Goal: Find specific page/section: Find specific page/section

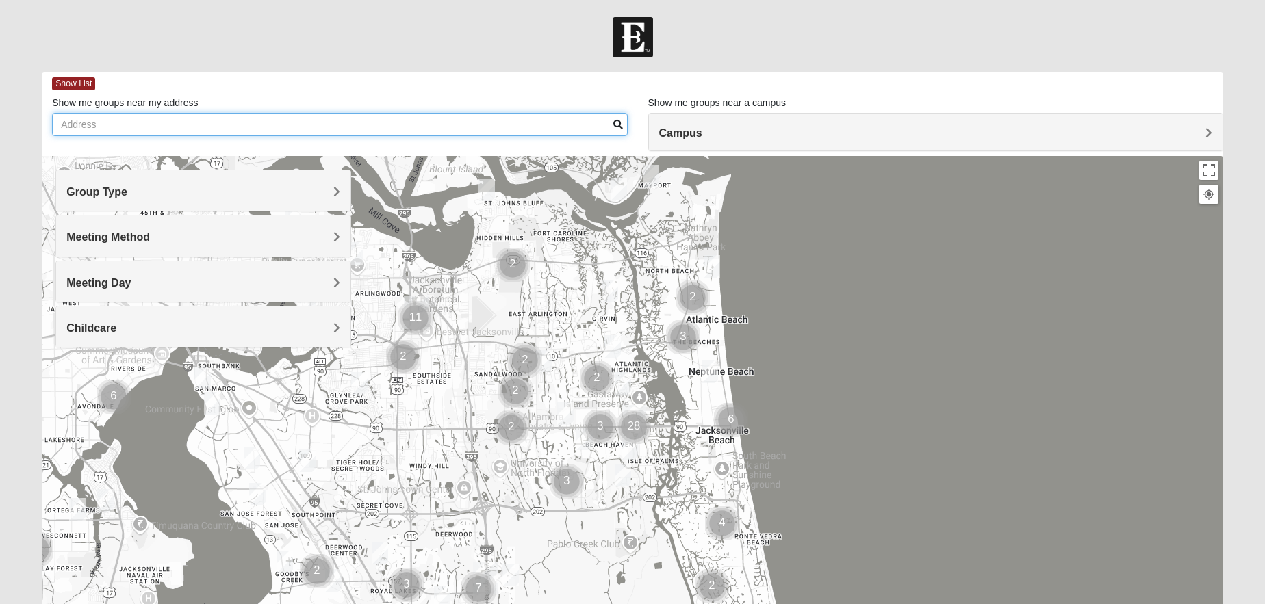
click at [231, 128] on input "Show me groups near my address" at bounding box center [339, 124] width 575 height 23
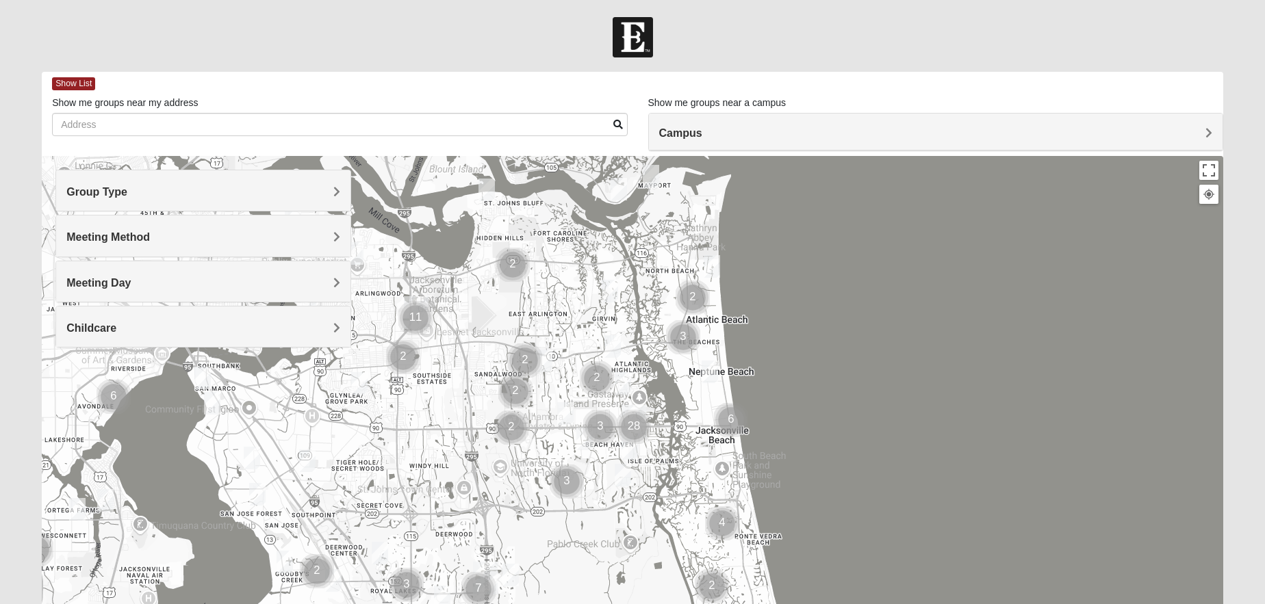
click at [1163, 128] on h4 "Campus" at bounding box center [935, 133] width 553 height 13
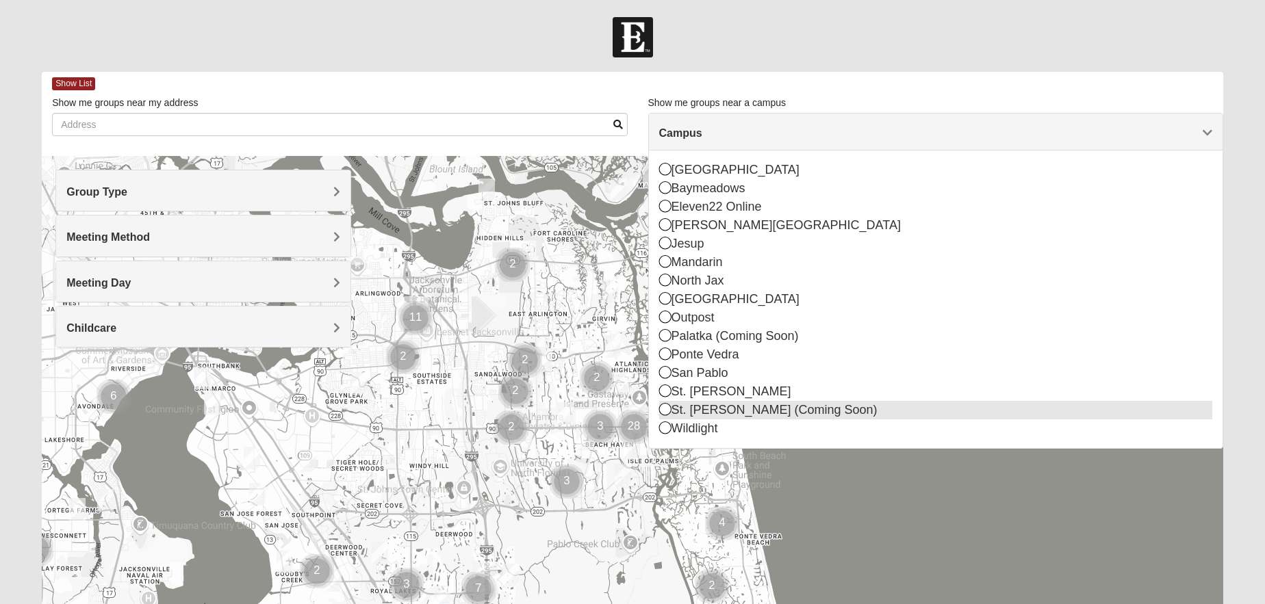
click at [662, 409] on icon at bounding box center [665, 409] width 12 height 12
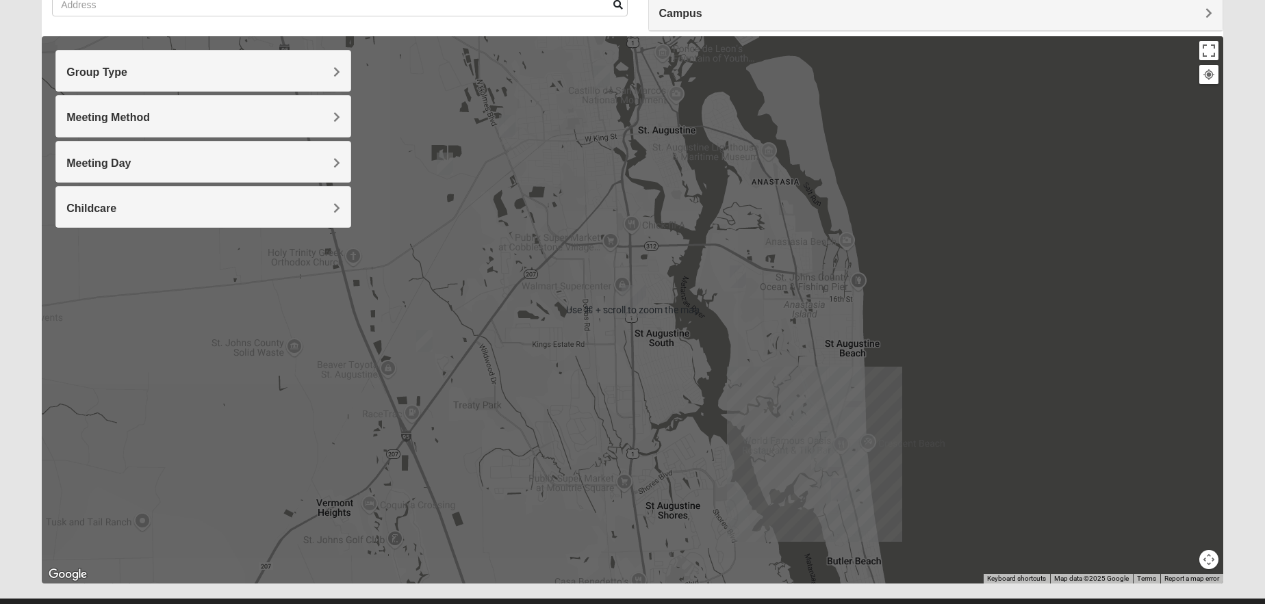
scroll to position [116, 0]
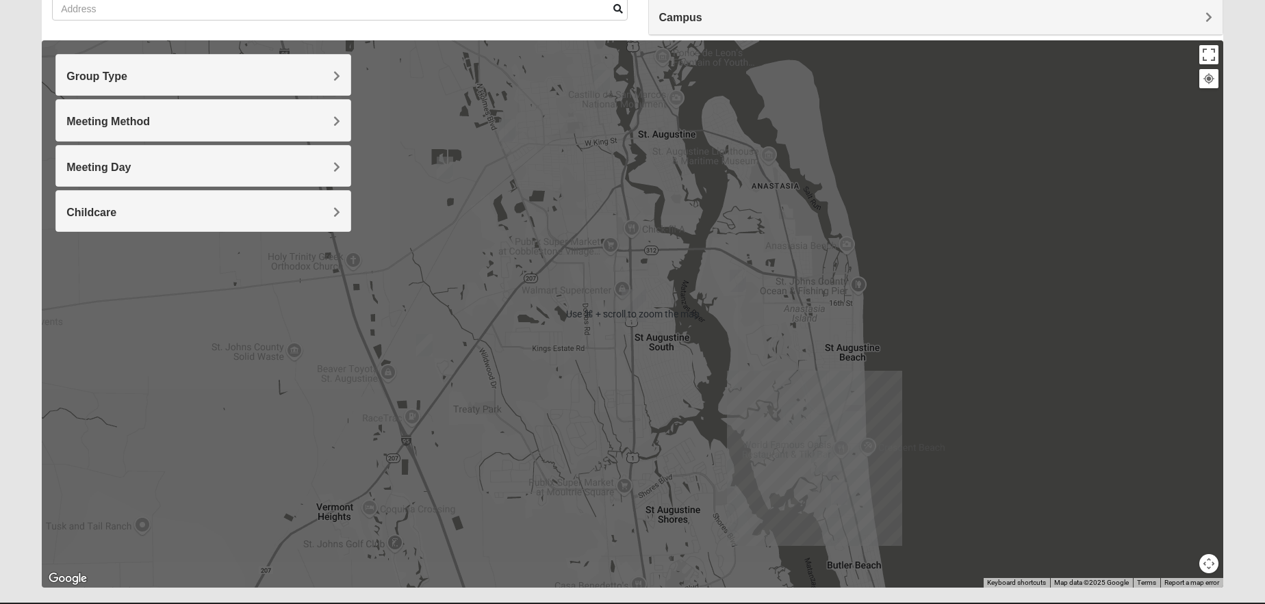
click at [741, 283] on img "1825 Mixed Lauter 32080" at bounding box center [738, 281] width 16 height 23
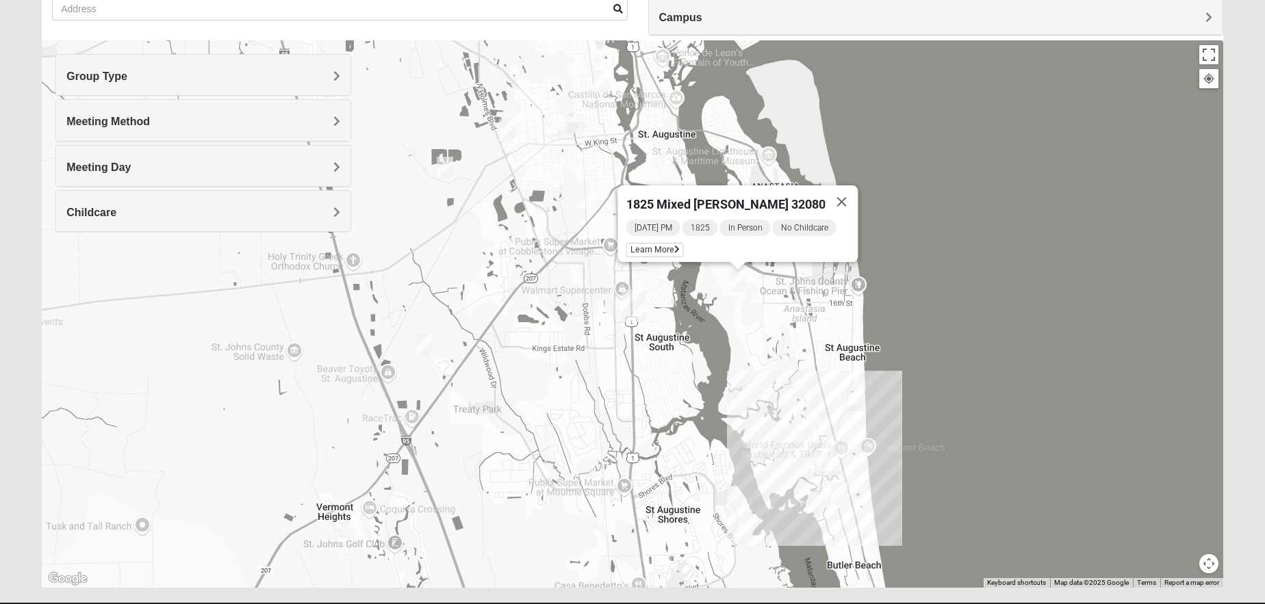
click at [821, 465] on img "Mens Day/Nettles 32080" at bounding box center [819, 463] width 16 height 23
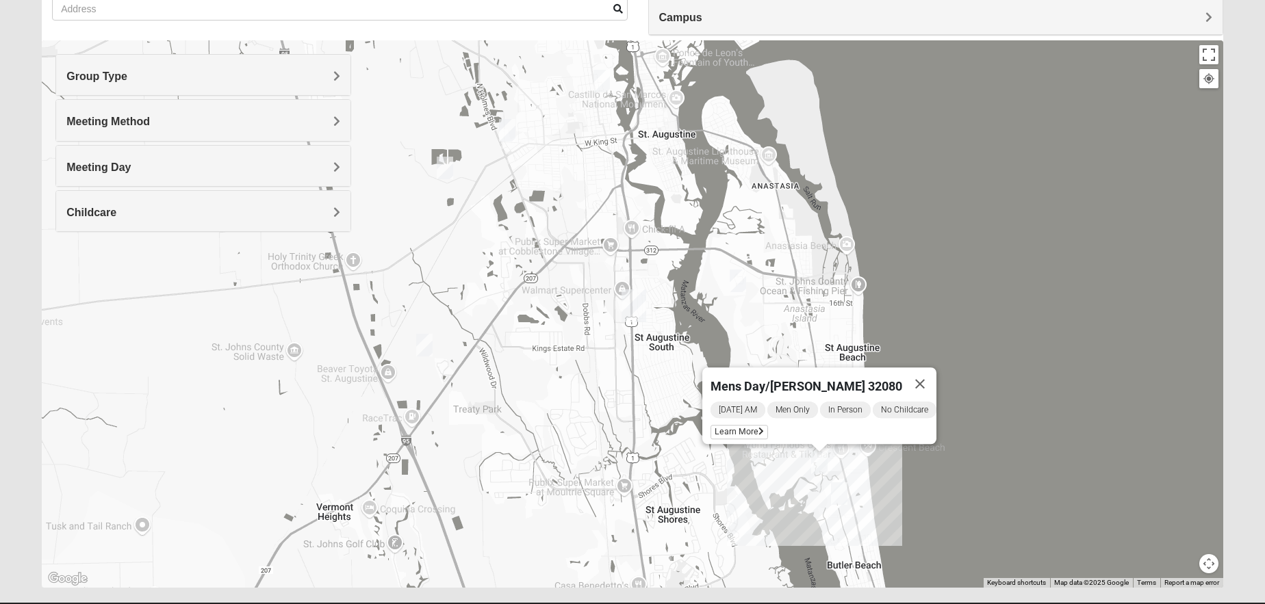
click at [838, 492] on img "Mixed Tant 32080" at bounding box center [839, 494] width 16 height 23
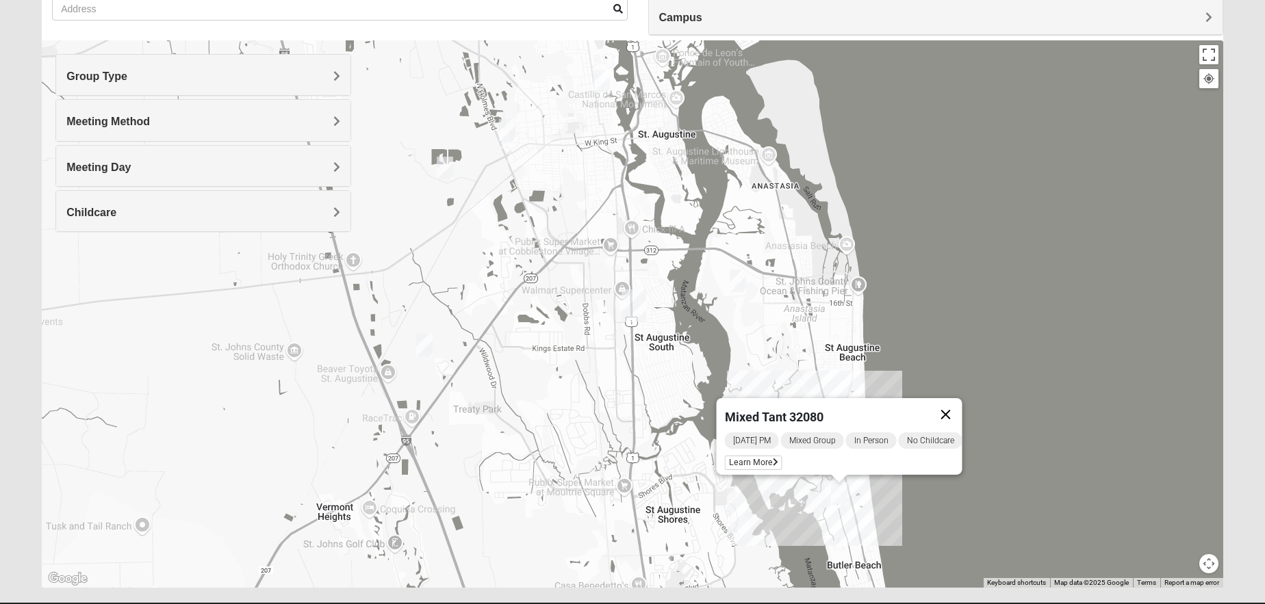
click at [961, 407] on button "Close" at bounding box center [946, 414] width 33 height 33
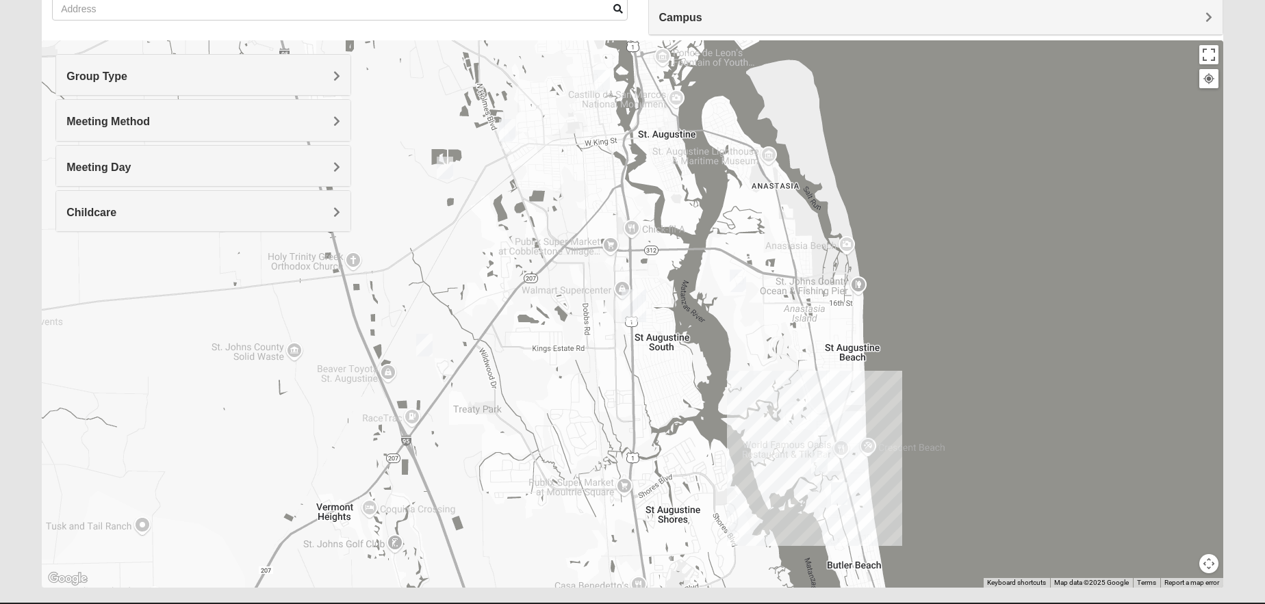
click at [505, 134] on img "Men's Edwards 32084" at bounding box center [507, 130] width 16 height 23
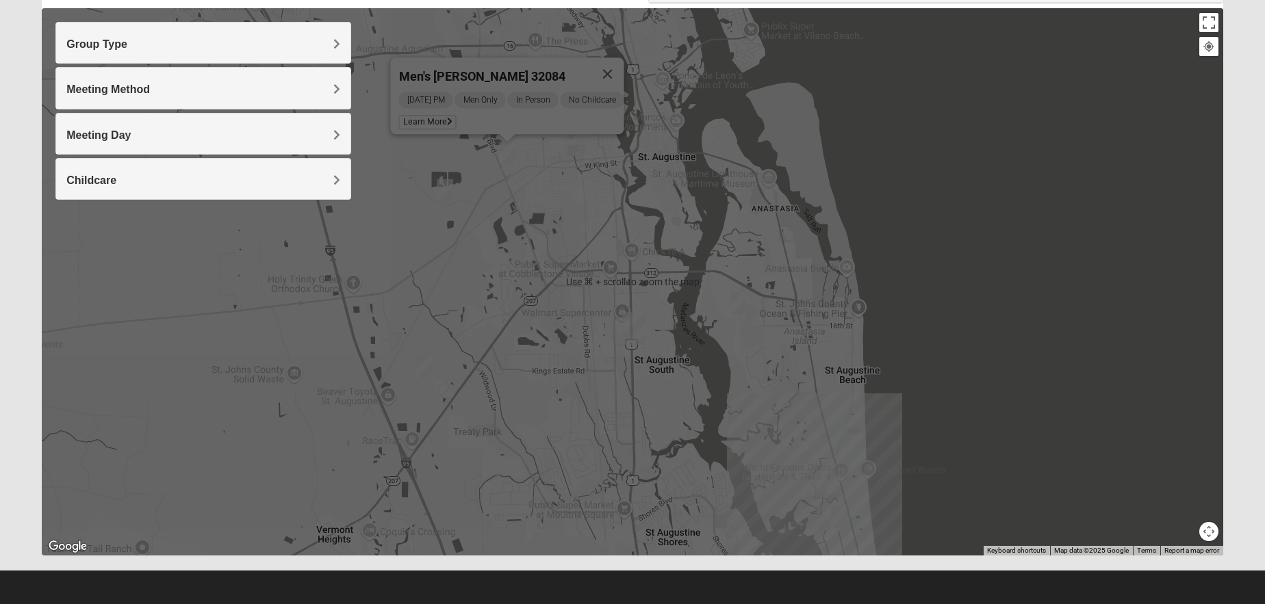
scroll to position [149, 0]
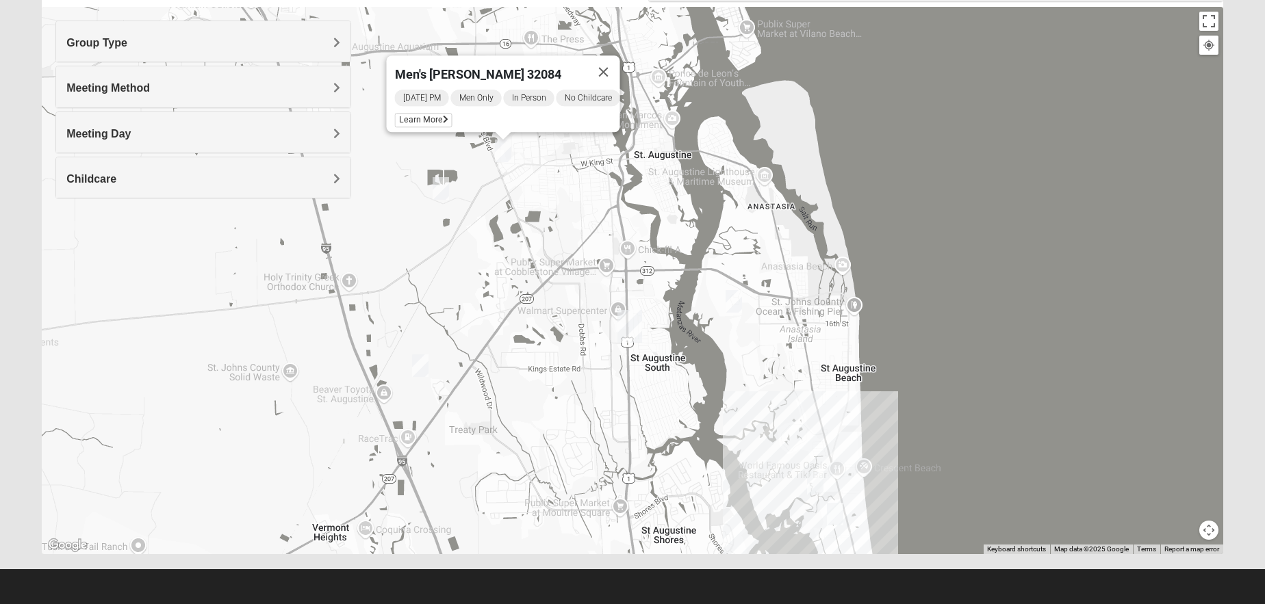
drag, startPoint x: 892, startPoint y: 277, endPoint x: 857, endPoint y: 279, distance: 34.9
click at [884, 277] on div "Men's Edwards 32084 Tuesday PM Men Only In Person No Childcare Learn More" at bounding box center [632, 281] width 1181 height 548
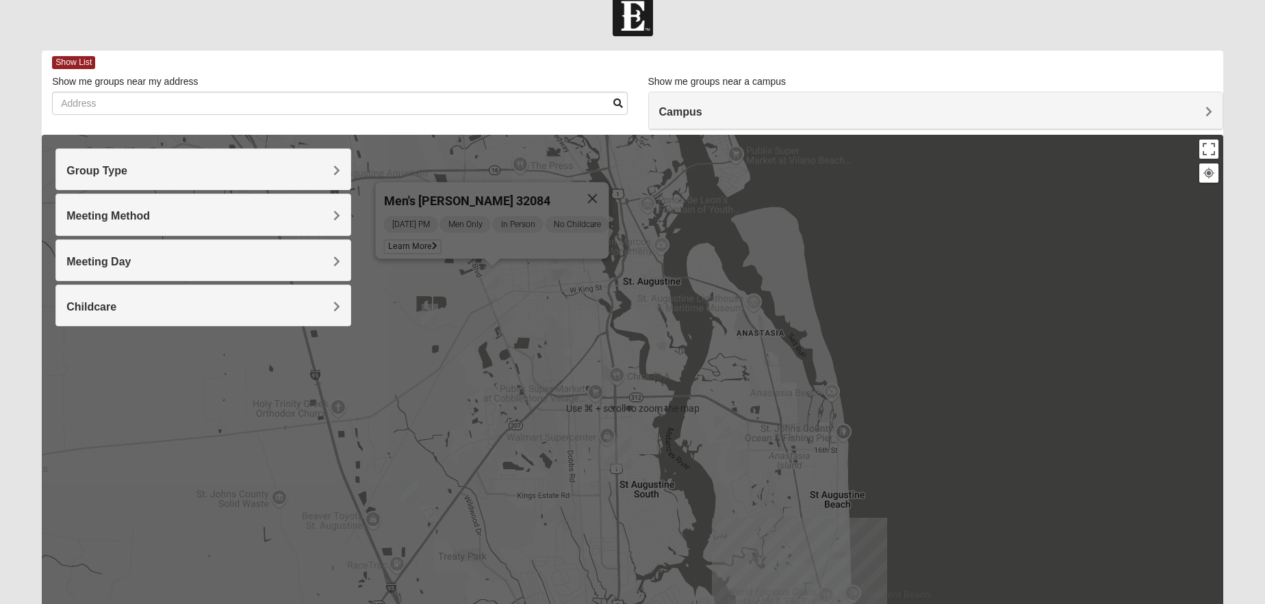
scroll to position [0, 0]
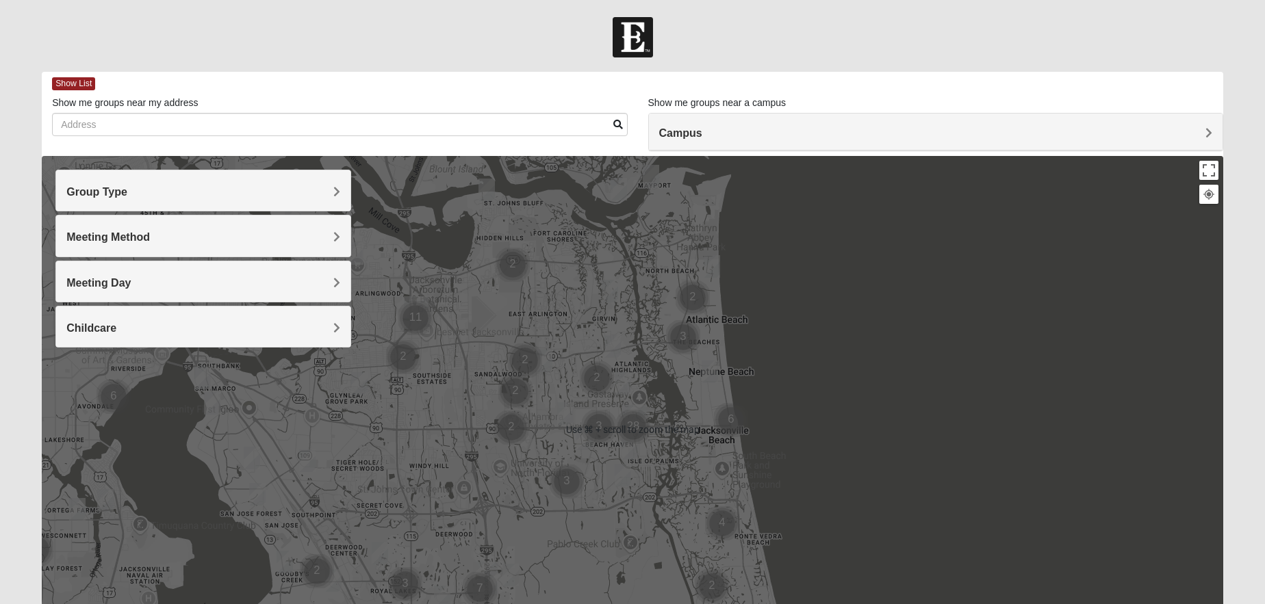
click at [753, 133] on h4 "Campus" at bounding box center [935, 133] width 553 height 13
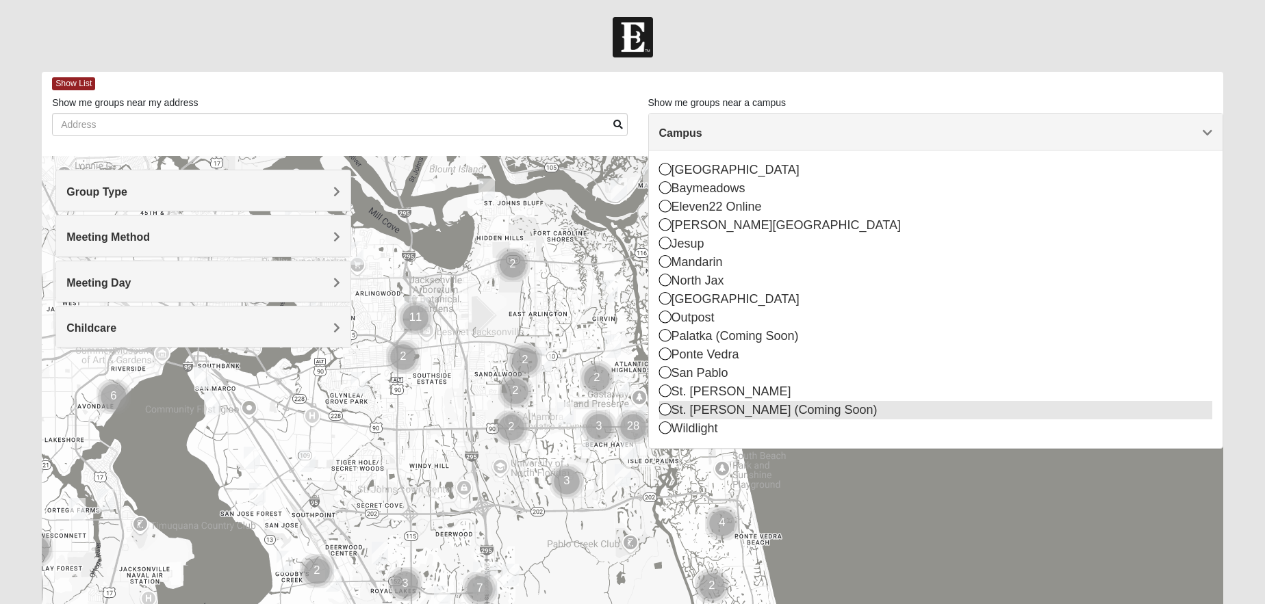
click at [665, 405] on icon at bounding box center [665, 409] width 12 height 12
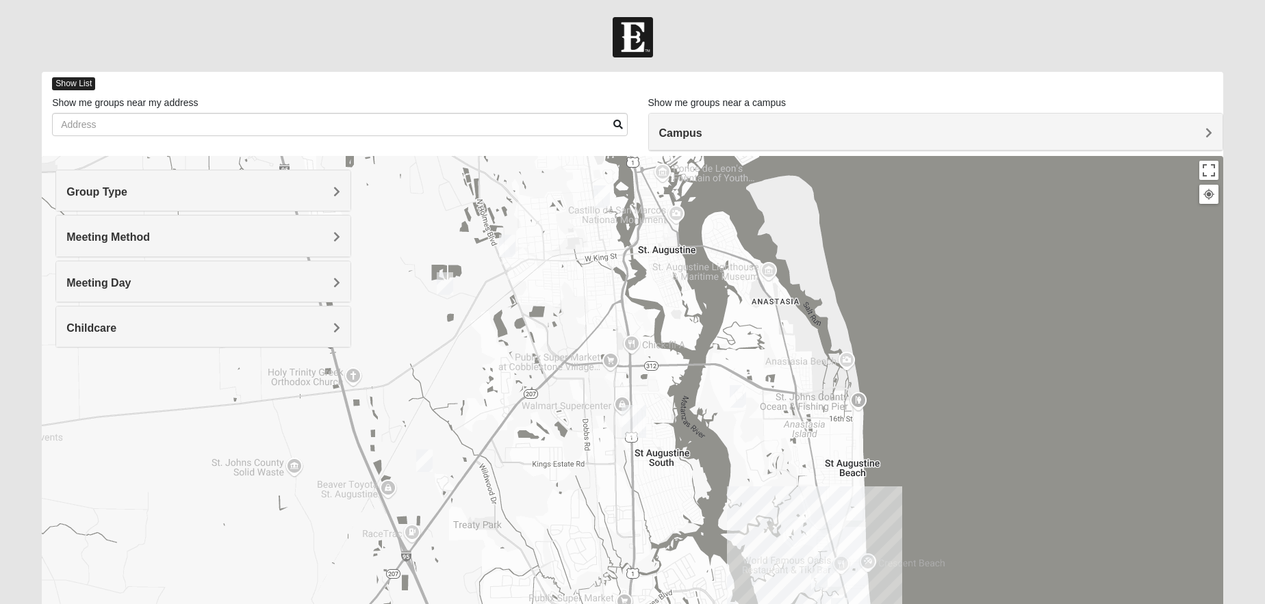
click at [68, 79] on span "Show List" at bounding box center [73, 83] width 43 height 13
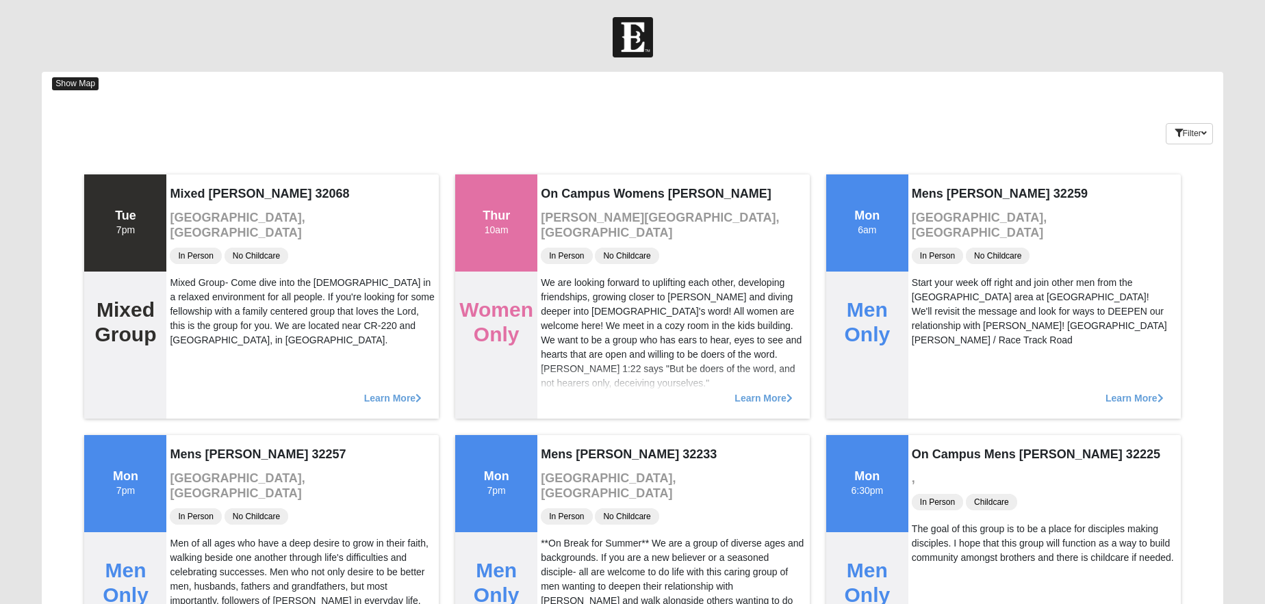
click at [79, 82] on span "Show Map" at bounding box center [75, 83] width 47 height 13
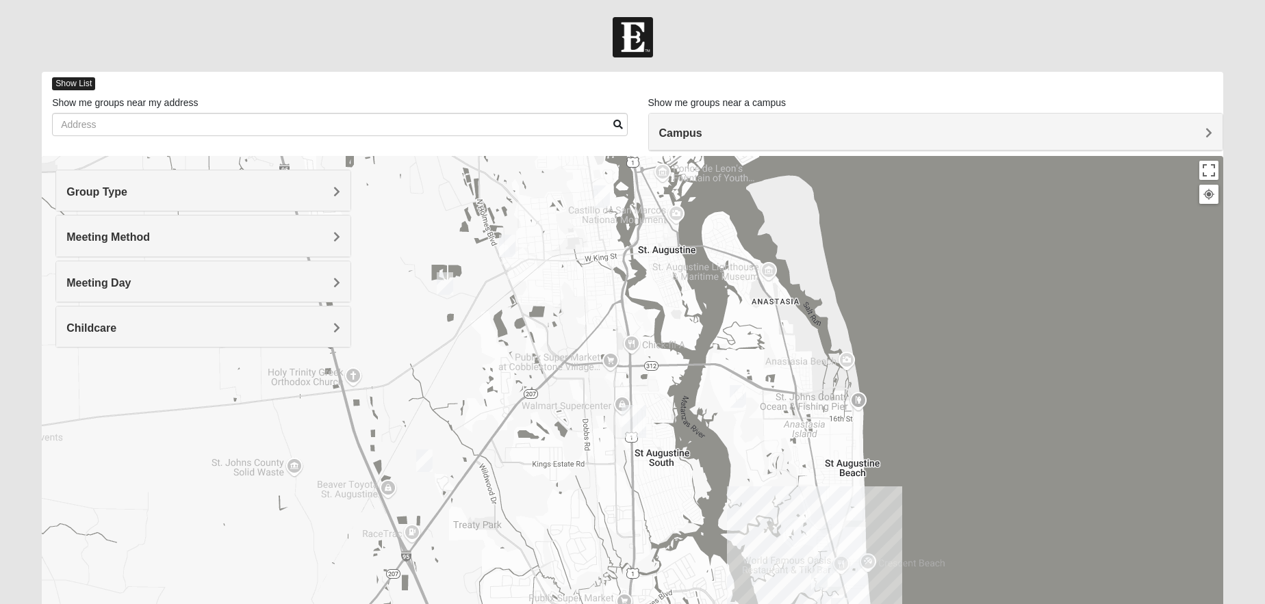
click at [59, 88] on span "Show List" at bounding box center [73, 83] width 43 height 13
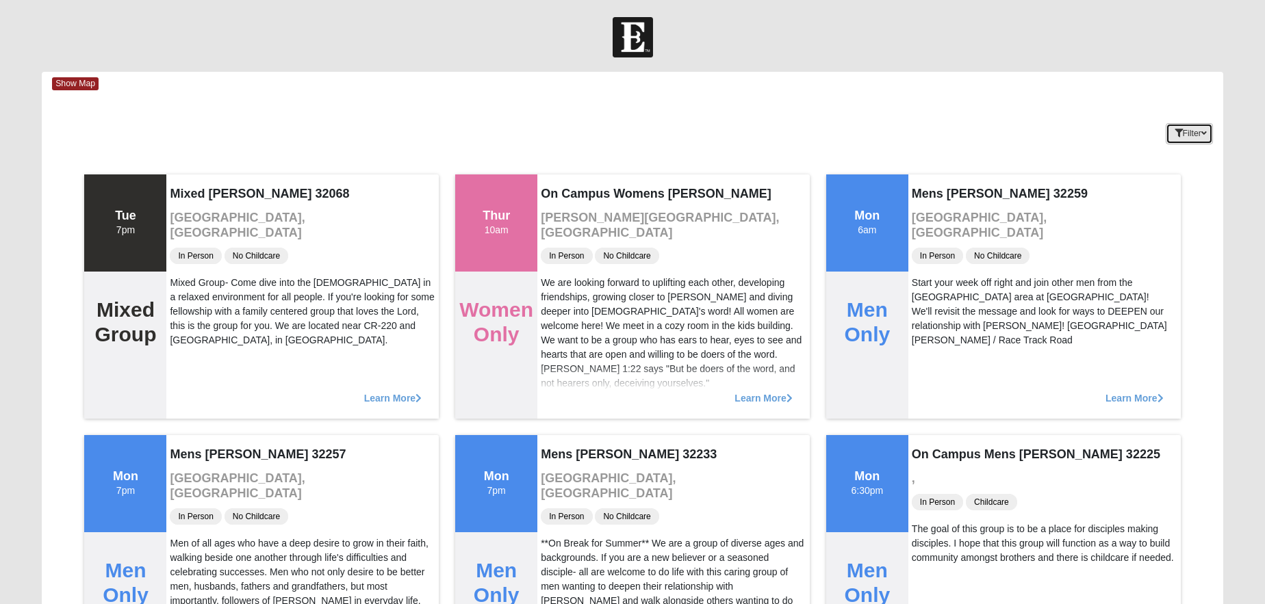
click at [1177, 138] on button "Filter" at bounding box center [1189, 133] width 47 height 21
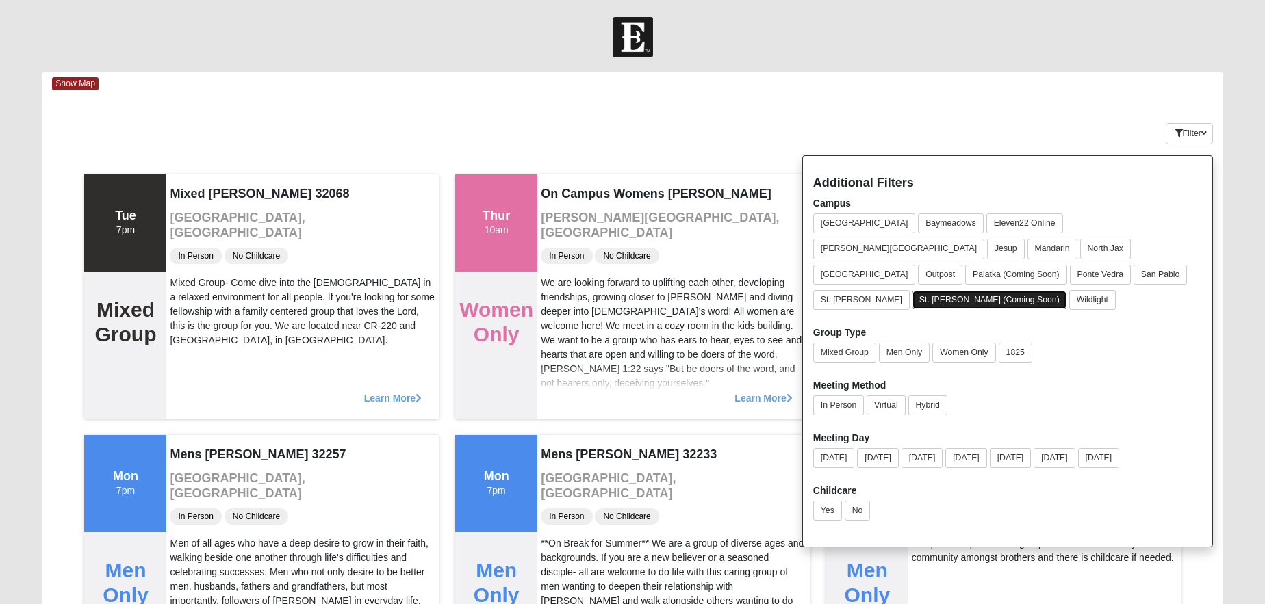
click at [912, 291] on button "St. [PERSON_NAME] (Coming Soon)" at bounding box center [989, 300] width 154 height 18
click at [1071, 93] on div "Show Map" at bounding box center [637, 84] width 1171 height 24
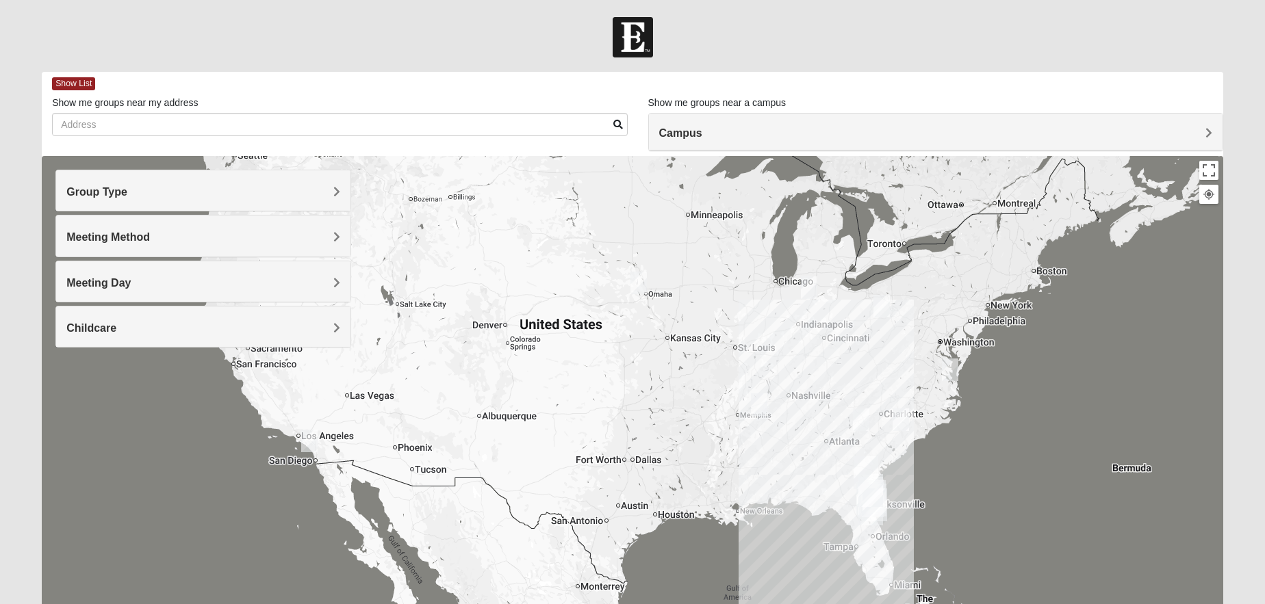
click at [1166, 130] on h4 "Campus" at bounding box center [935, 133] width 553 height 13
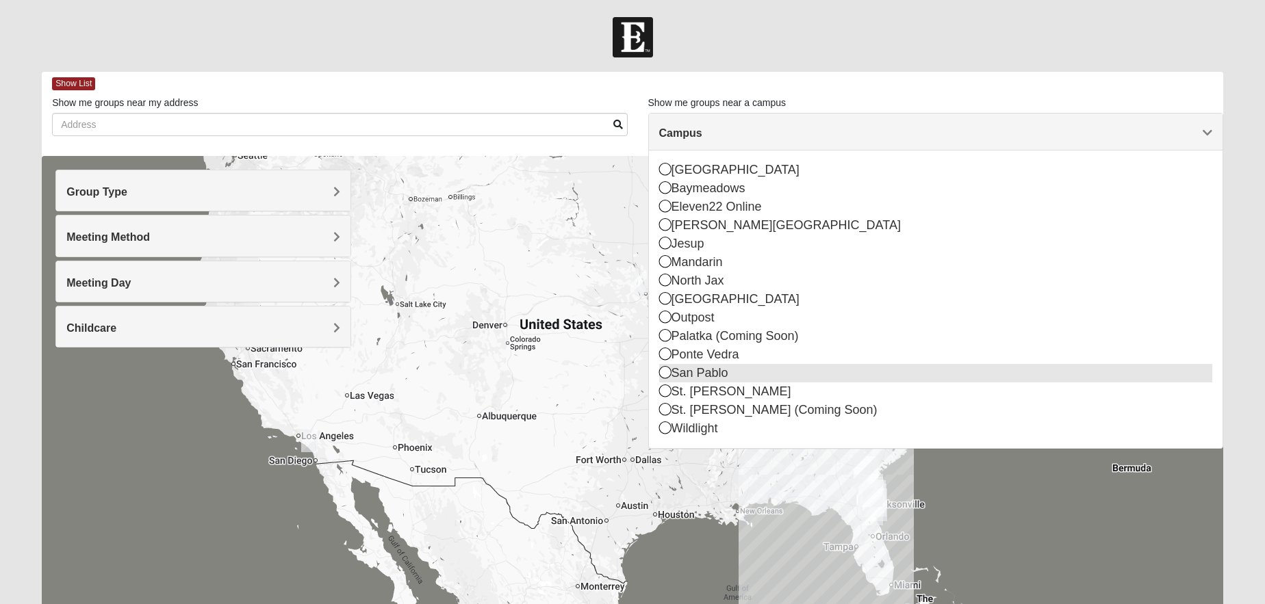
click at [663, 380] on div "San Pablo" at bounding box center [935, 373] width 553 height 18
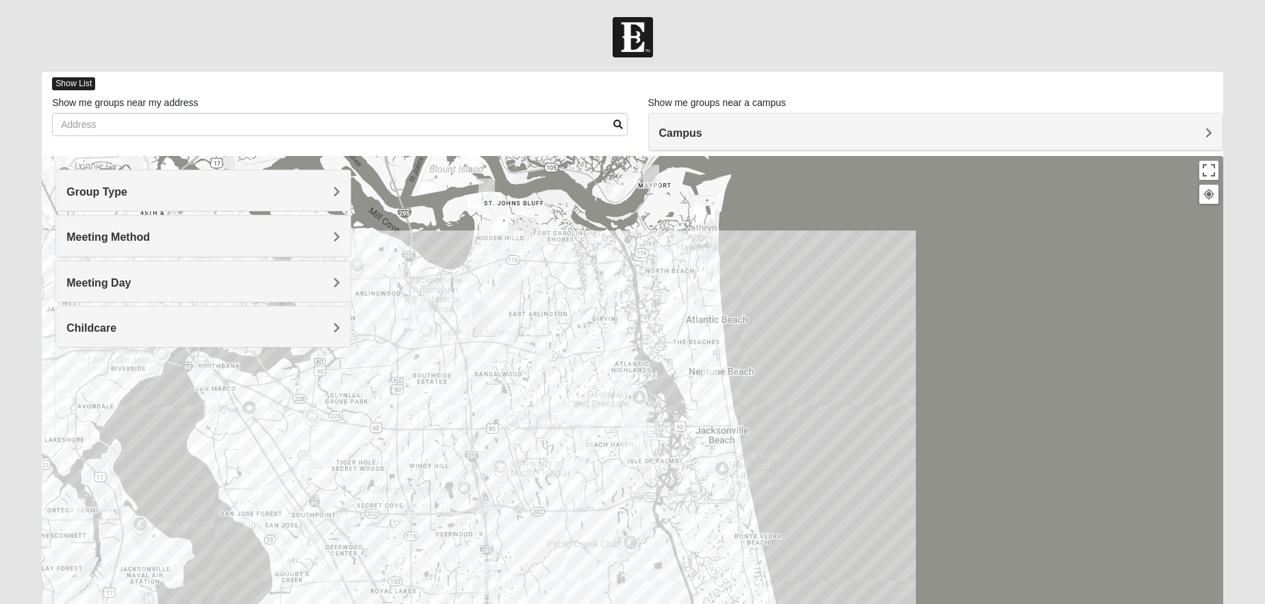
click at [72, 80] on span "Show List" at bounding box center [73, 83] width 43 height 13
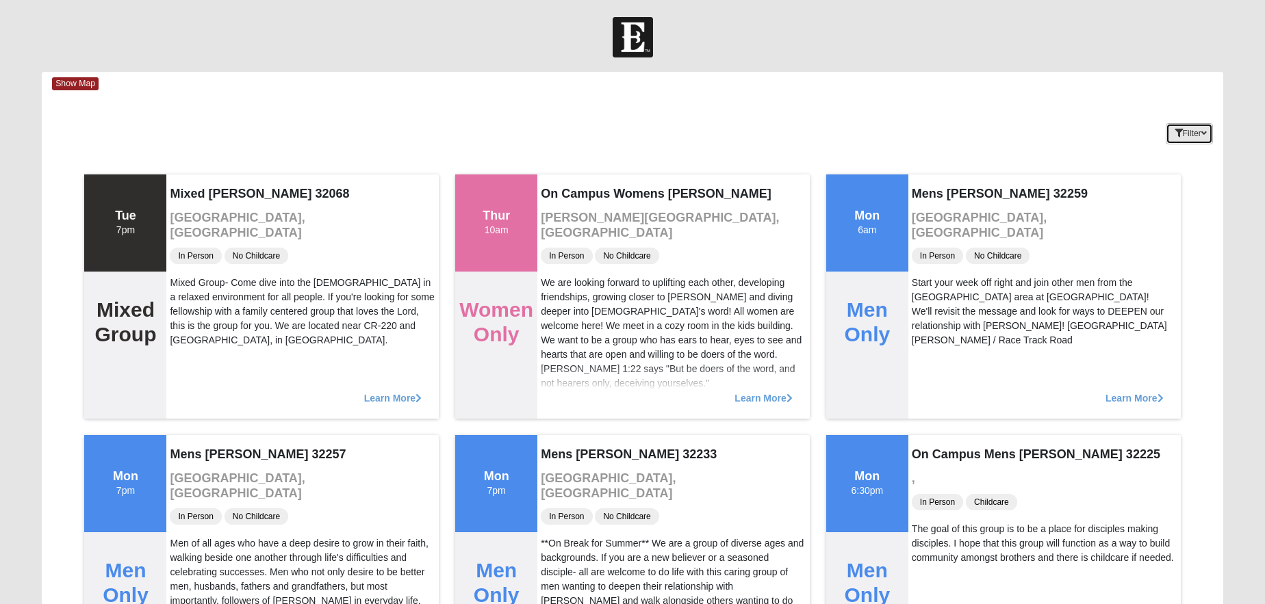
click at [1199, 136] on button "Filter" at bounding box center [1189, 133] width 47 height 21
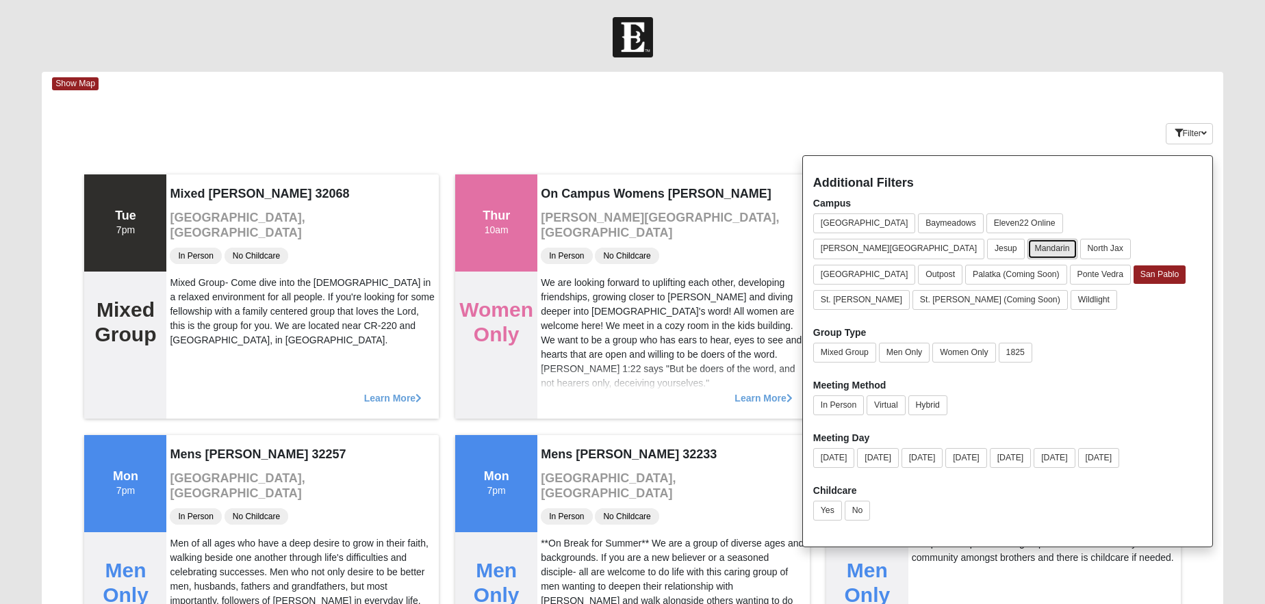
click at [1077, 239] on button "Mandarin" at bounding box center [1052, 249] width 50 height 20
click at [1089, 116] on div "Filter Additional Filters Campus [GEOGRAPHIC_DATA] [GEOGRAPHIC_DATA] Eleven22 O…" at bounding box center [1124, 131] width 197 height 50
